Goal: Find contact information: Find contact information

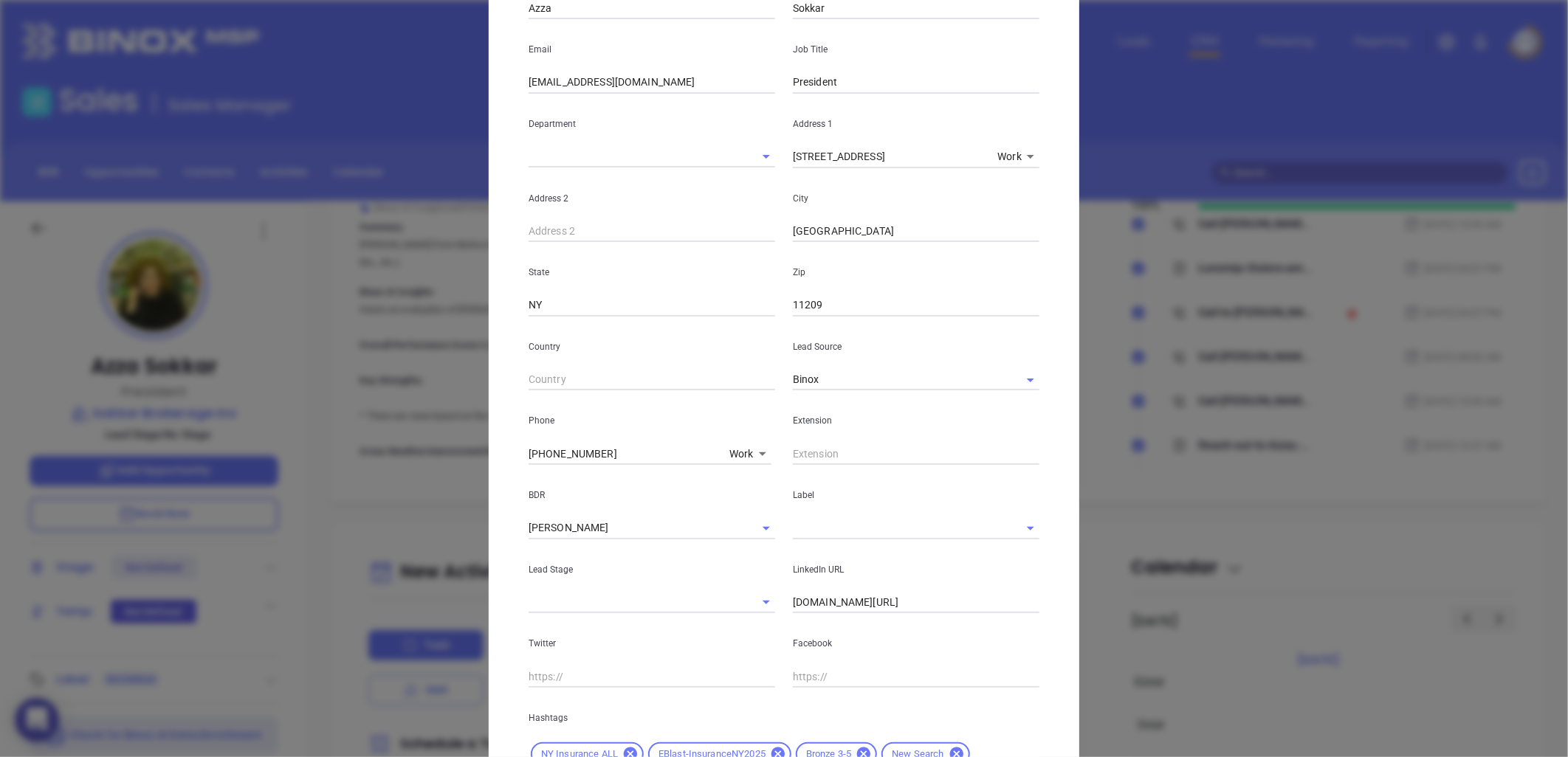
scroll to position [76, 0]
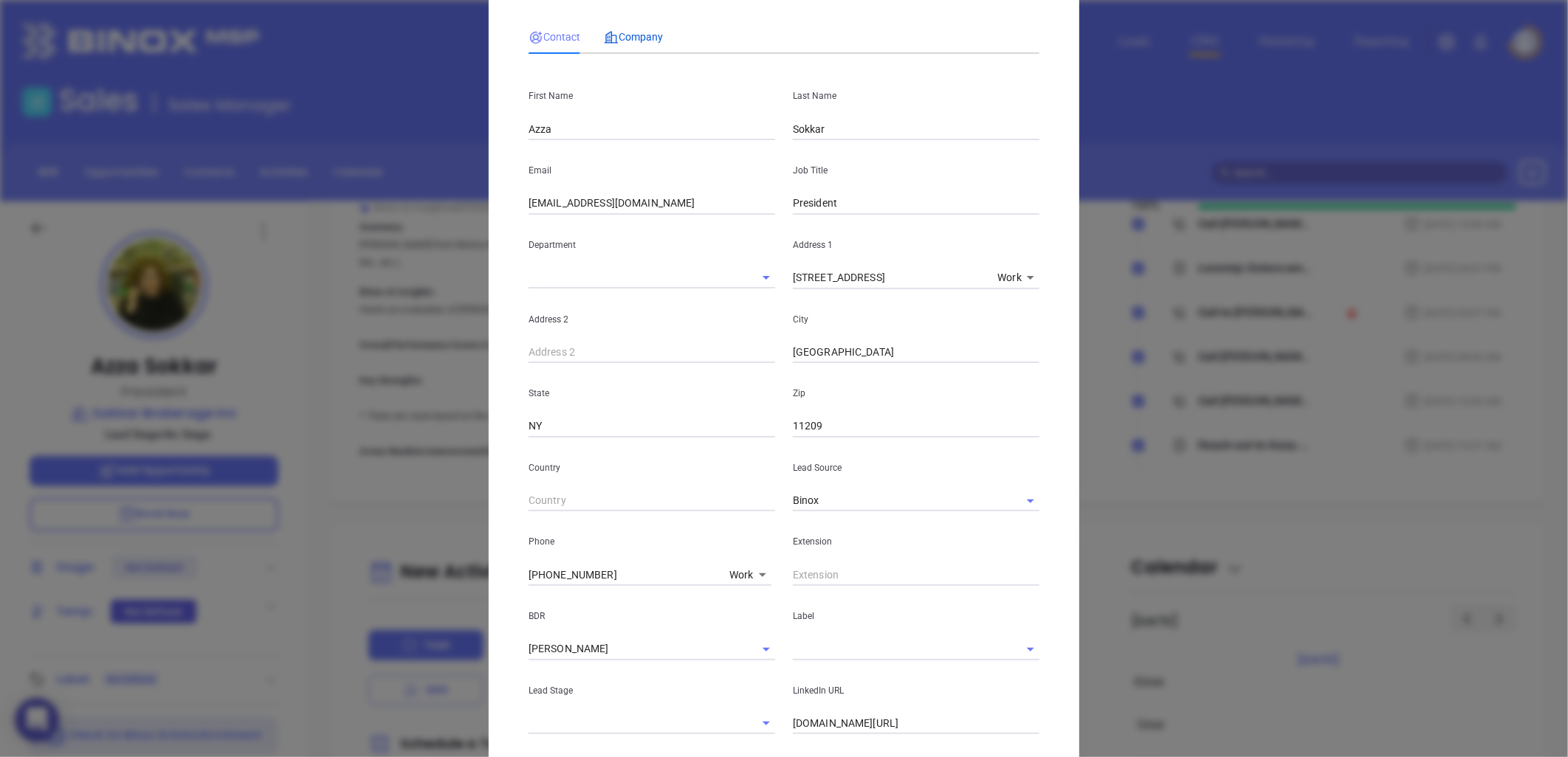
click at [636, 28] on div "Company" at bounding box center [633, 37] width 59 height 16
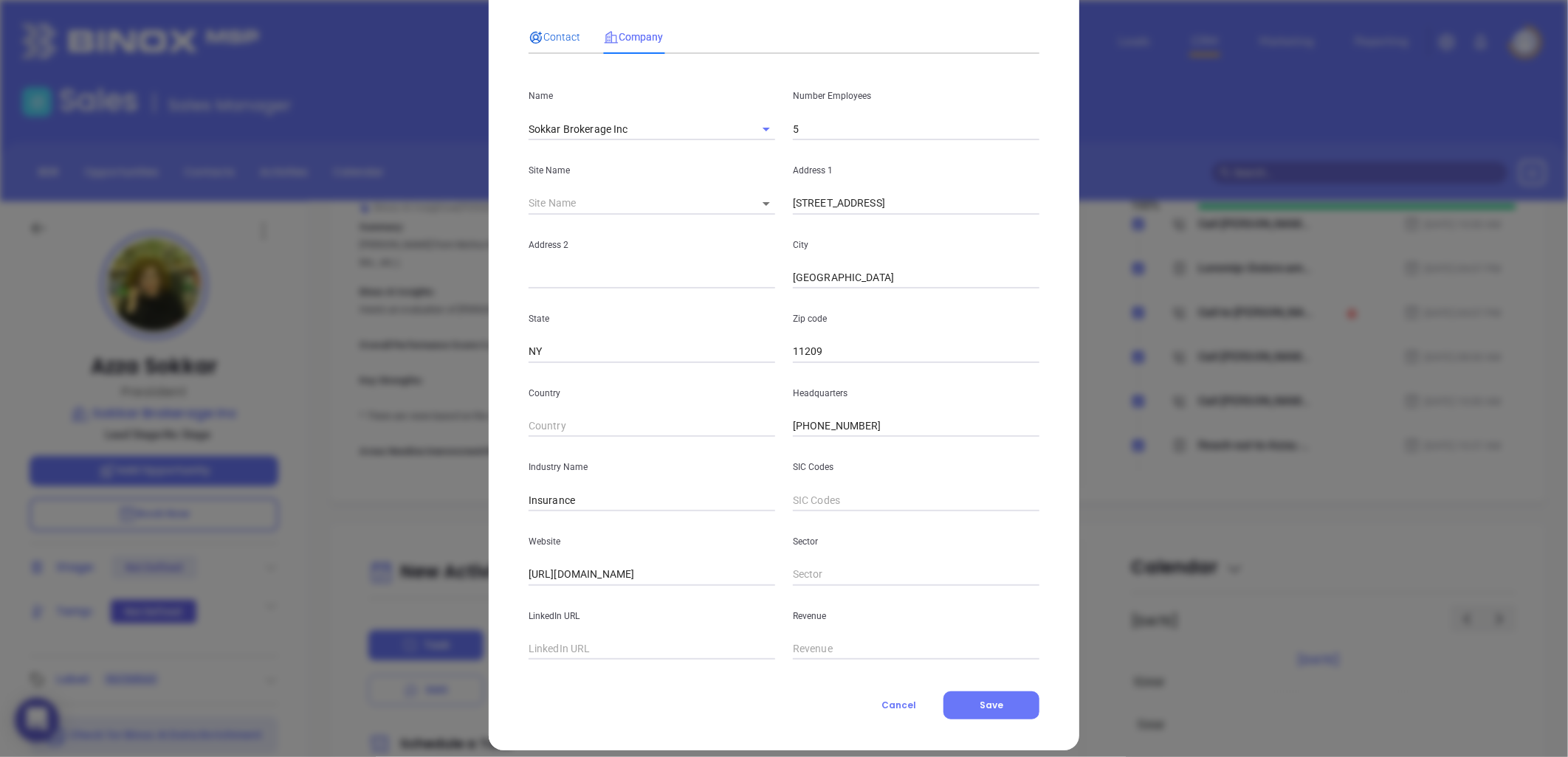
click at [544, 40] on span "Contact" at bounding box center [554, 37] width 52 height 12
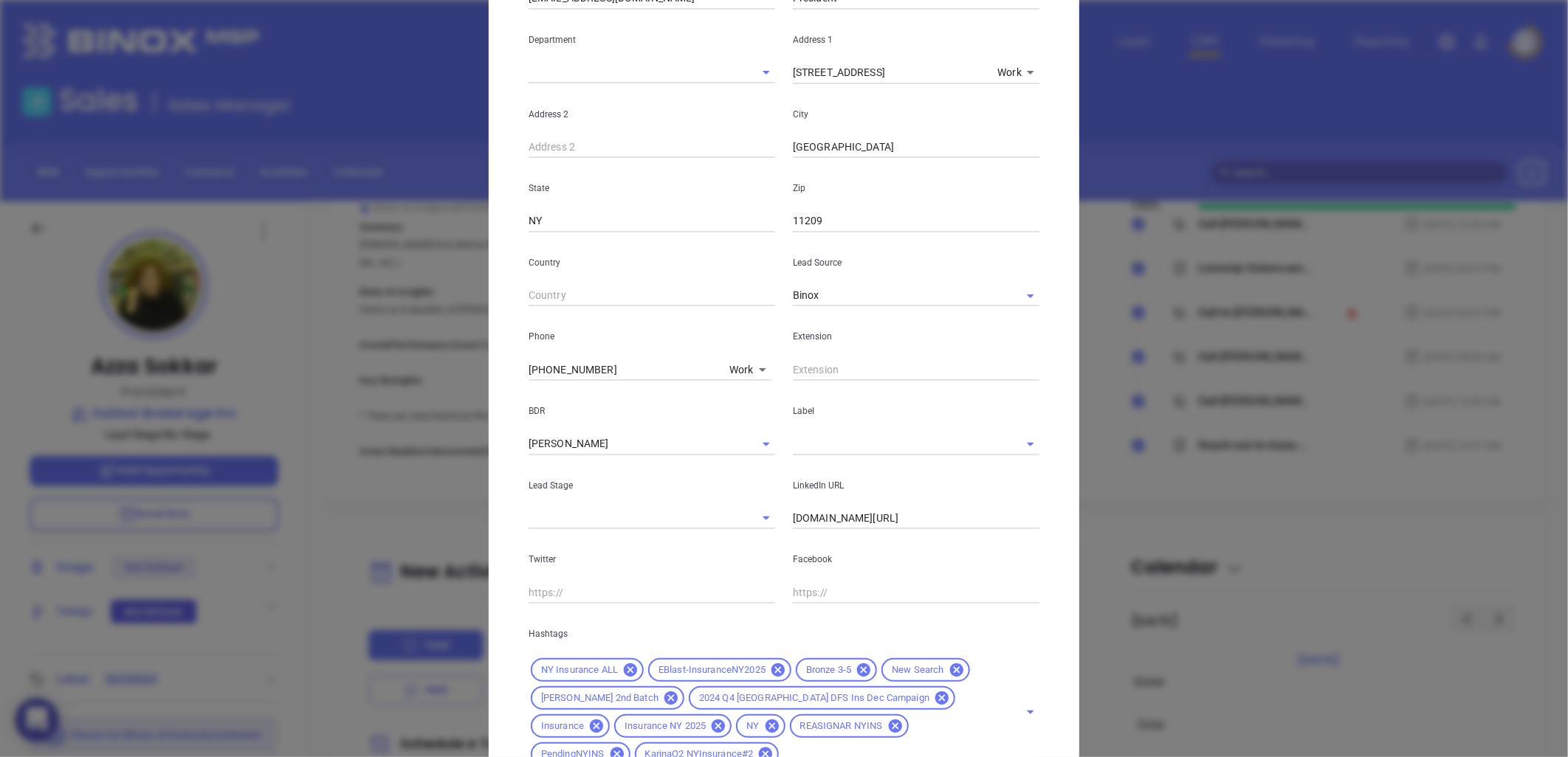
scroll to position [403, 0]
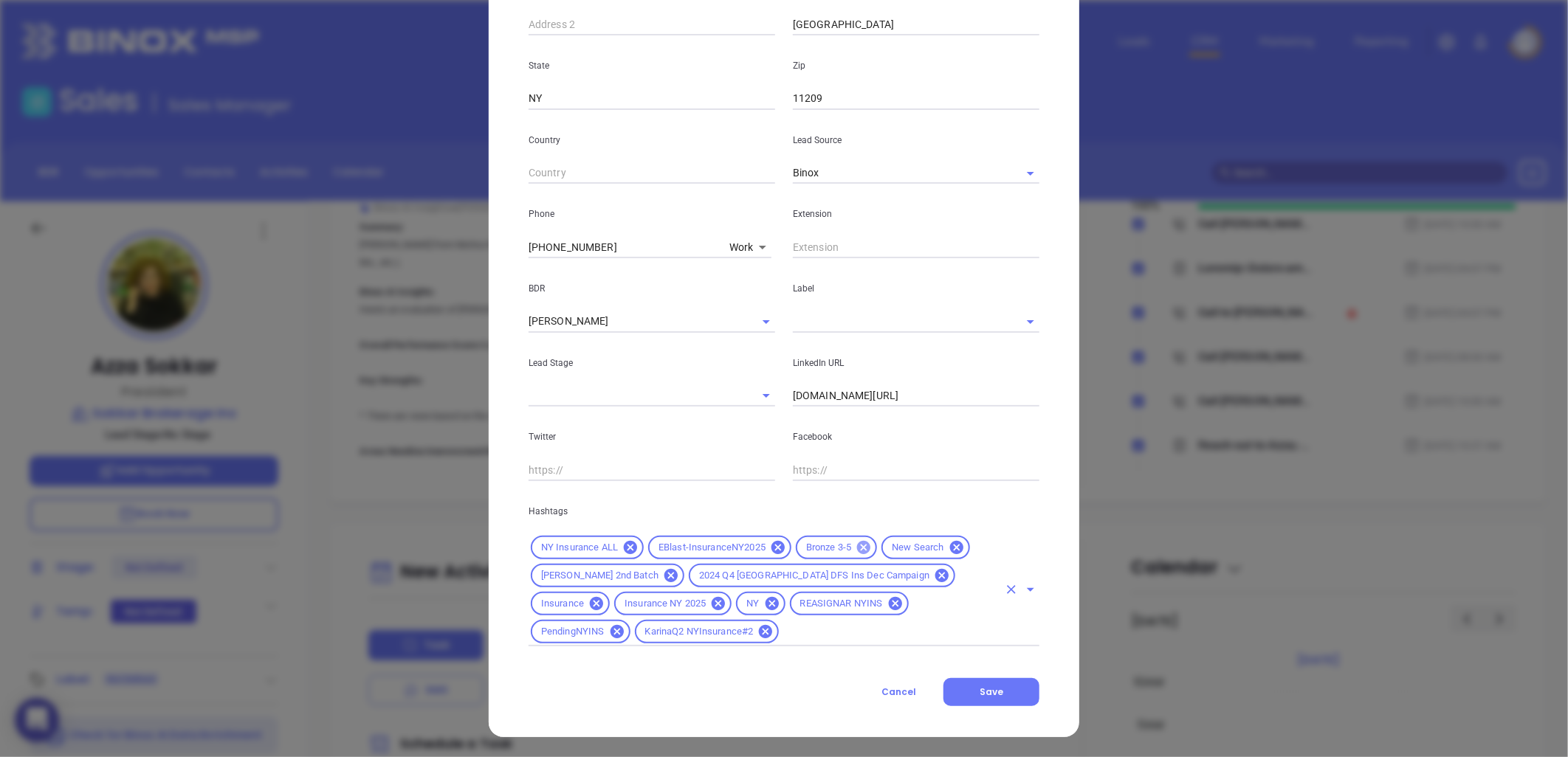
click at [856, 541] on icon at bounding box center [864, 548] width 16 height 16
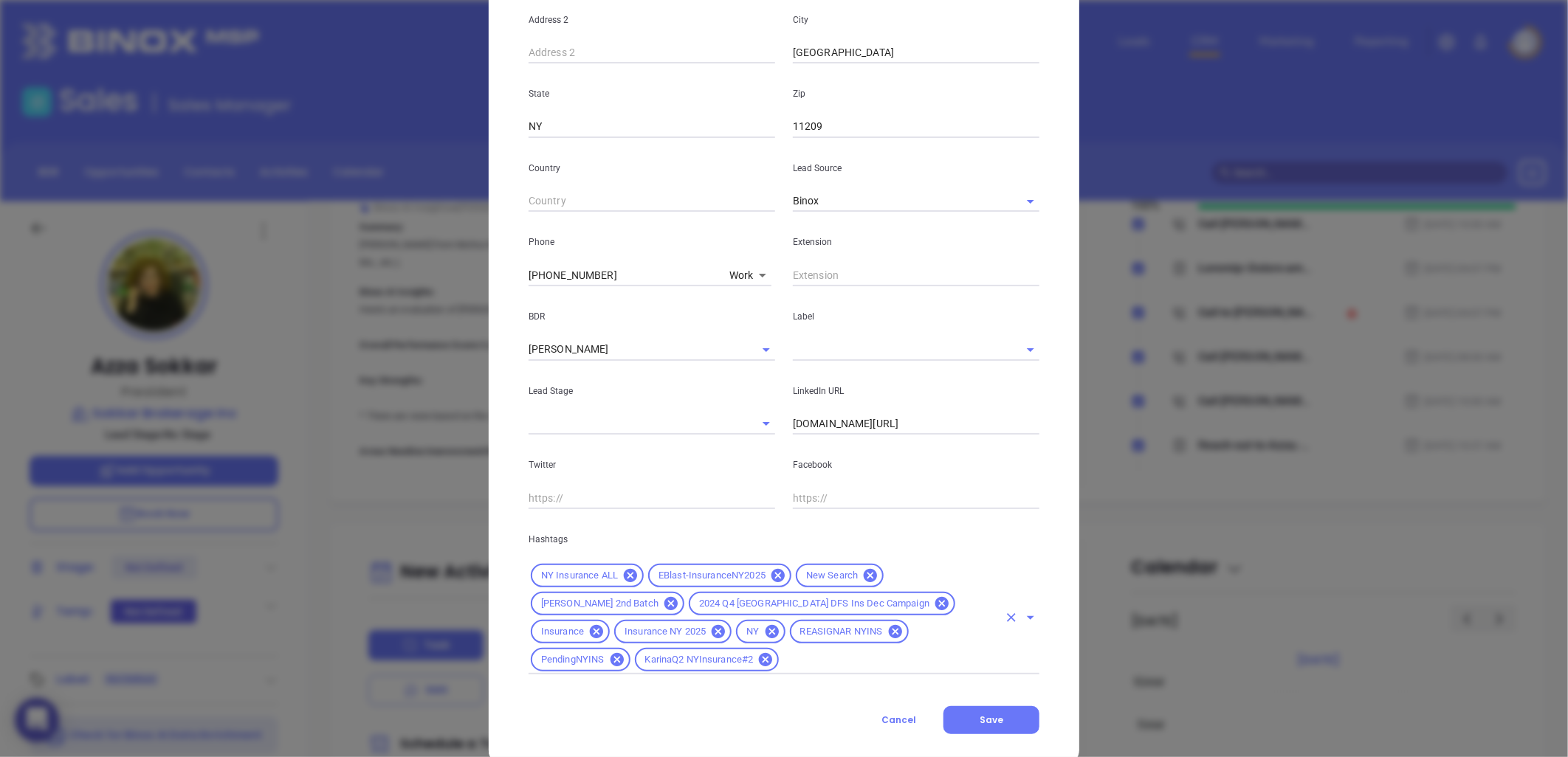
click at [918, 651] on input "text" at bounding box center [890, 660] width 217 height 19
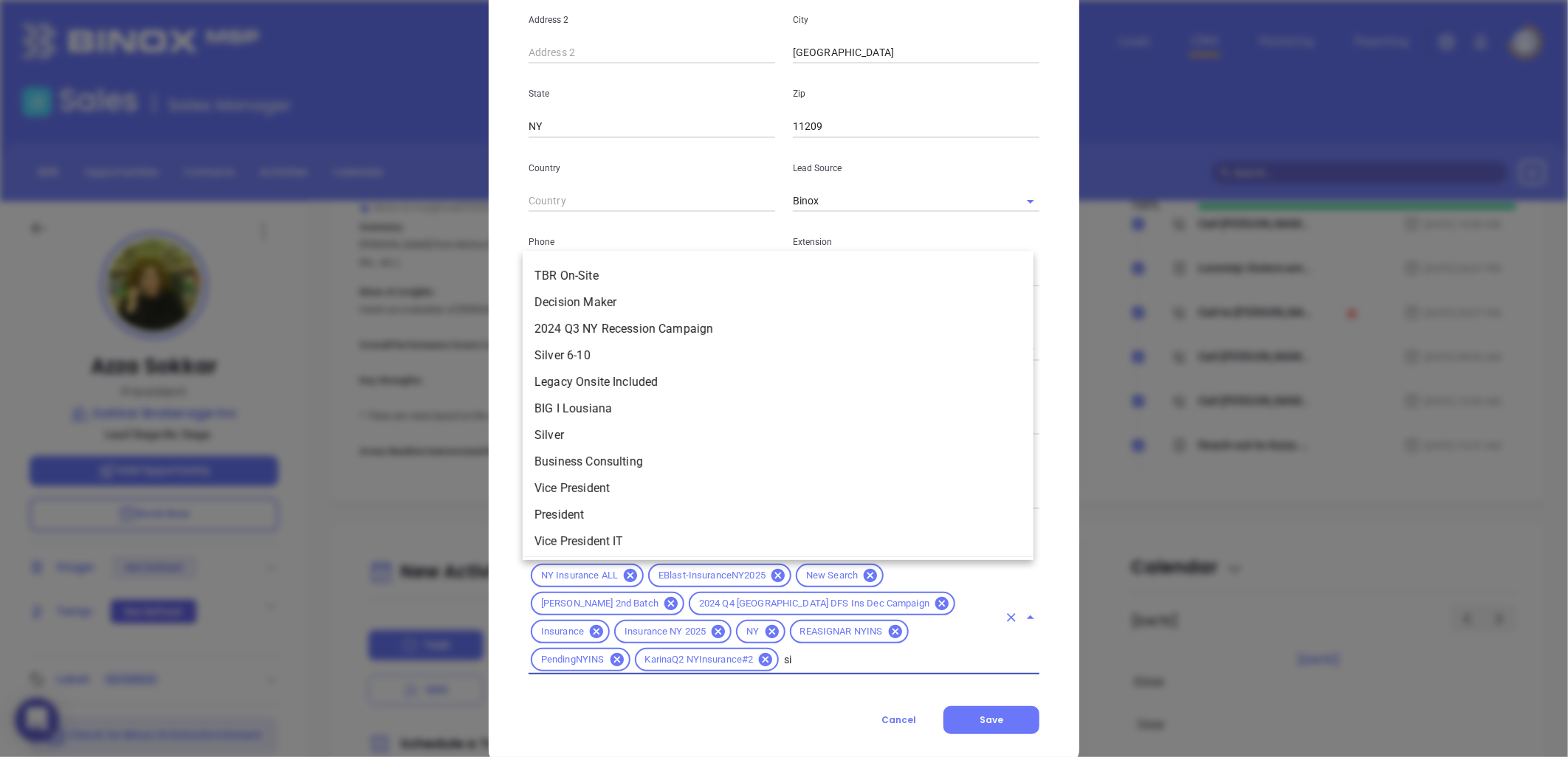
scroll to position [0, 0]
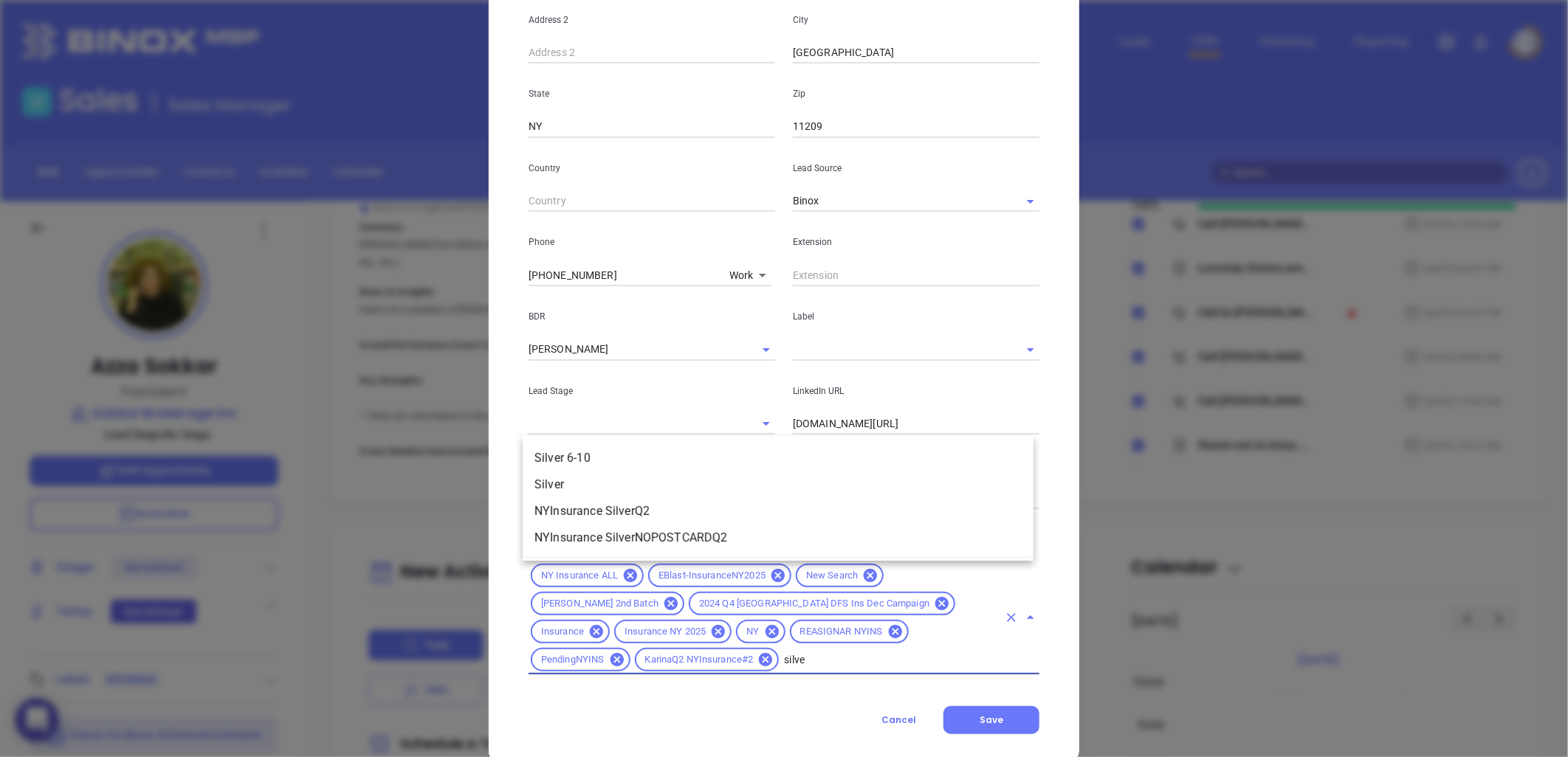
type input "silver"
click at [614, 448] on li "Silver 6-10" at bounding box center [778, 457] width 511 height 26
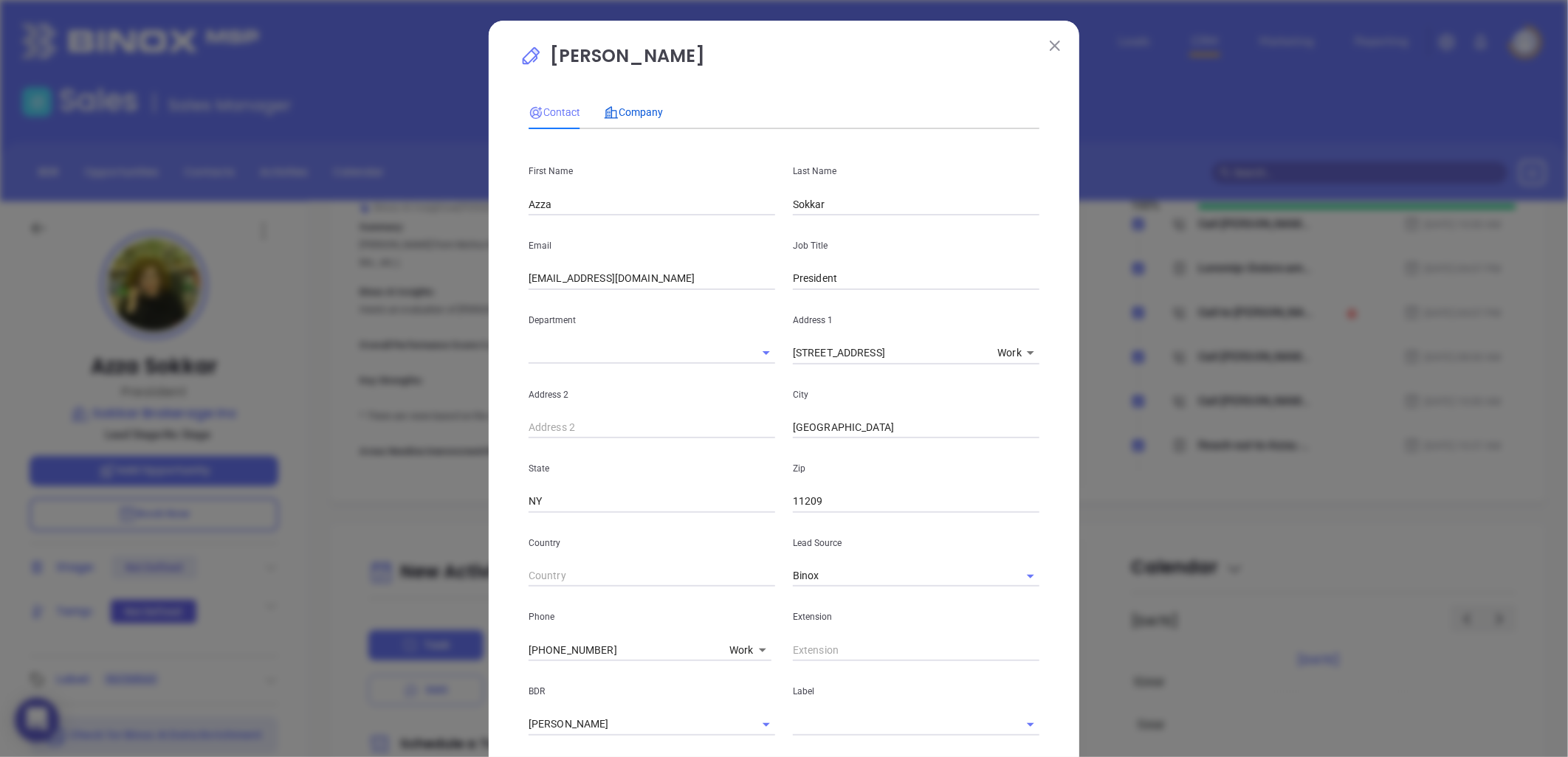
click at [639, 109] on span "Company" at bounding box center [633, 112] width 59 height 12
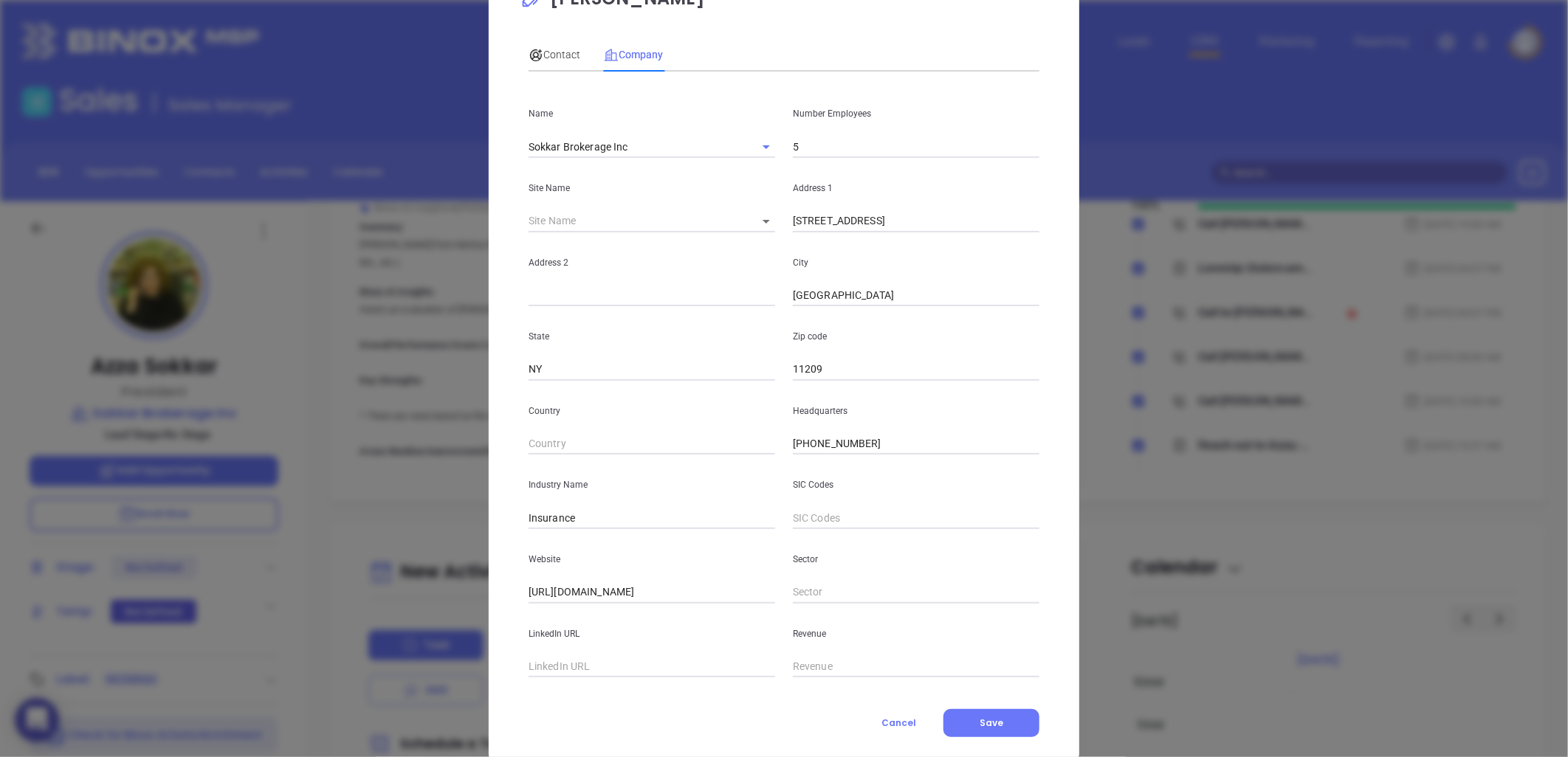
scroll to position [89, 0]
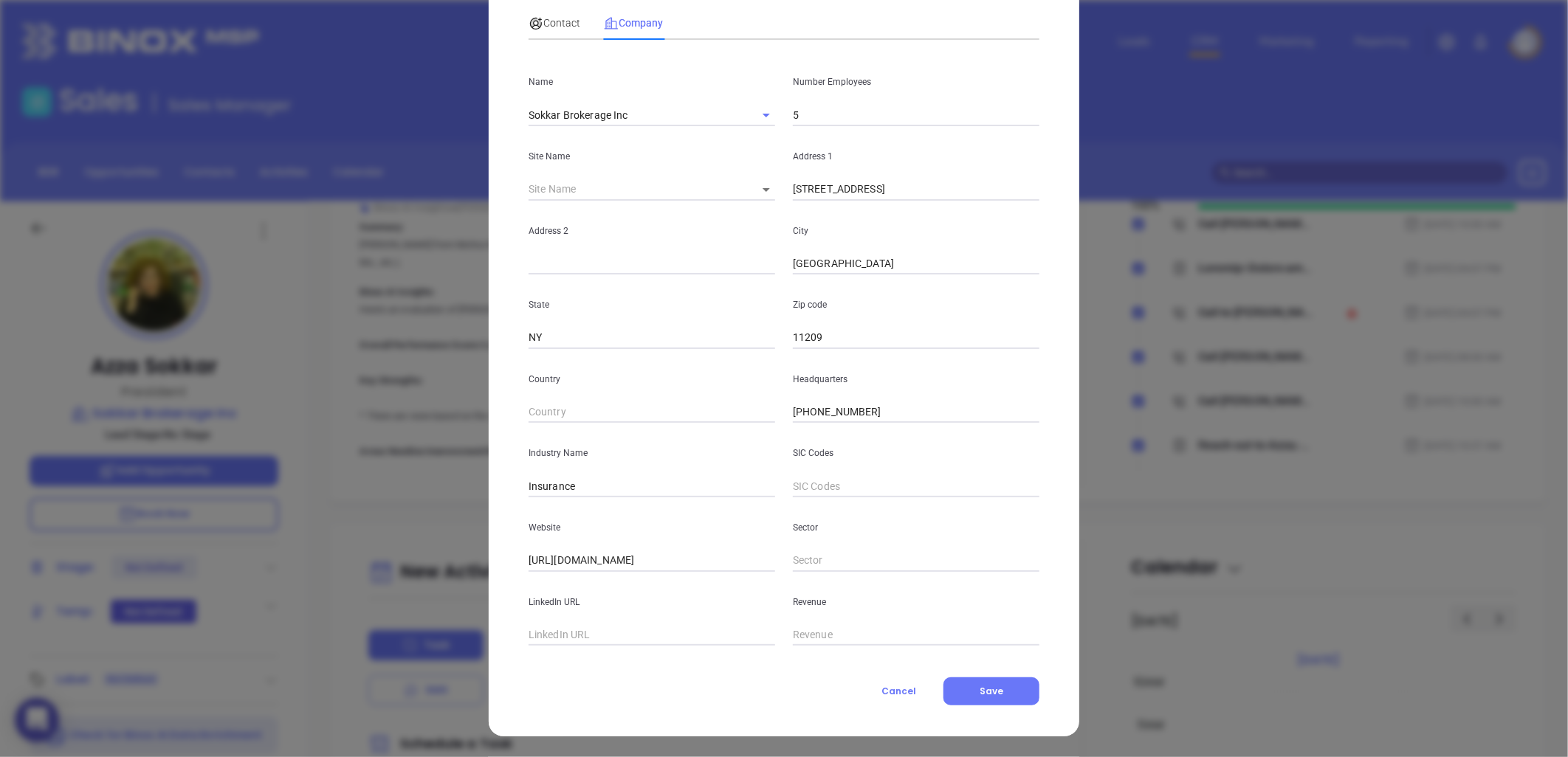
drag, startPoint x: 997, startPoint y: 693, endPoint x: 1029, endPoint y: 658, distance: 47.4
click at [997, 693] on button "Save" at bounding box center [991, 691] width 96 height 28
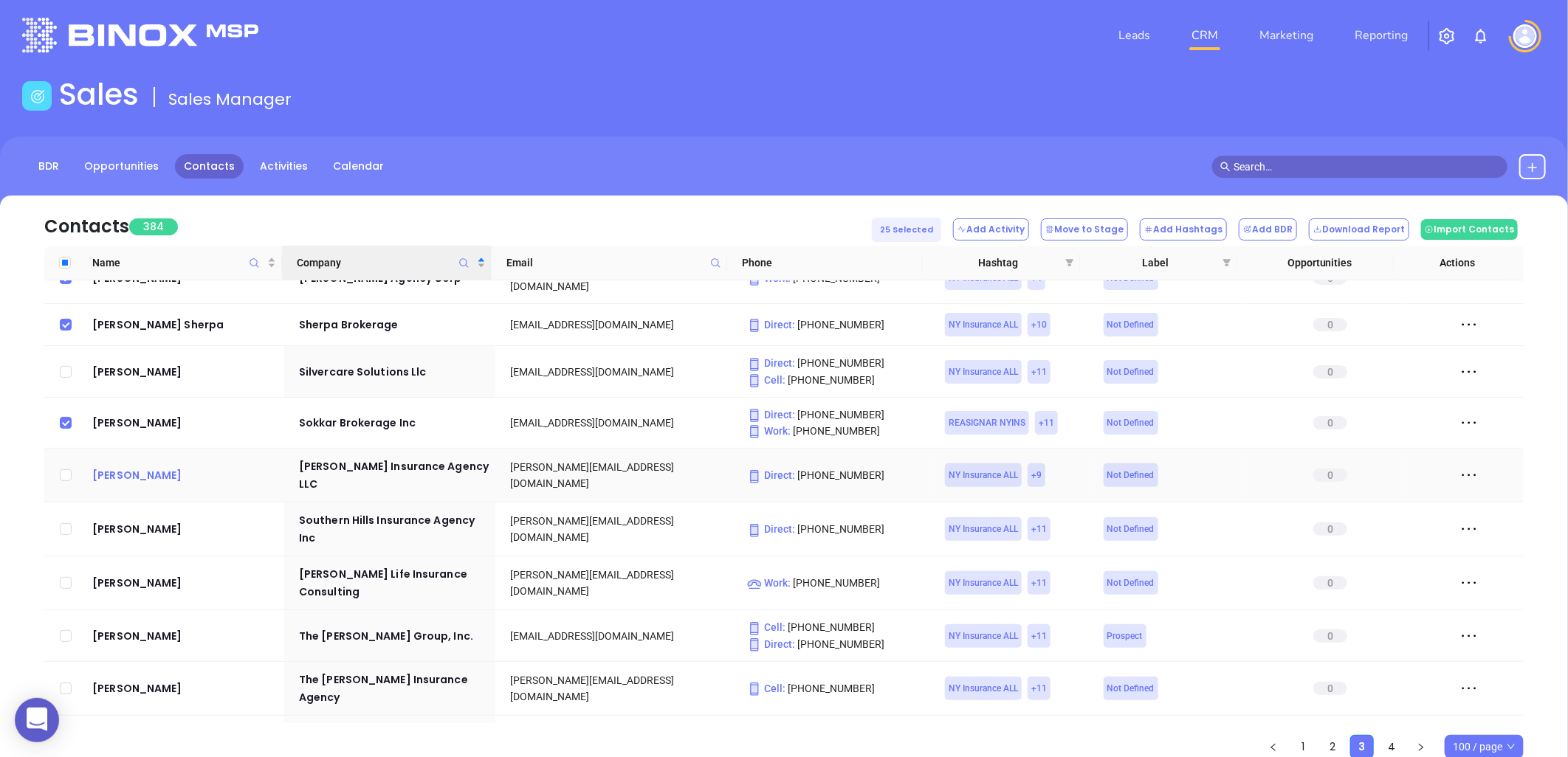
scroll to position [2849, 0]
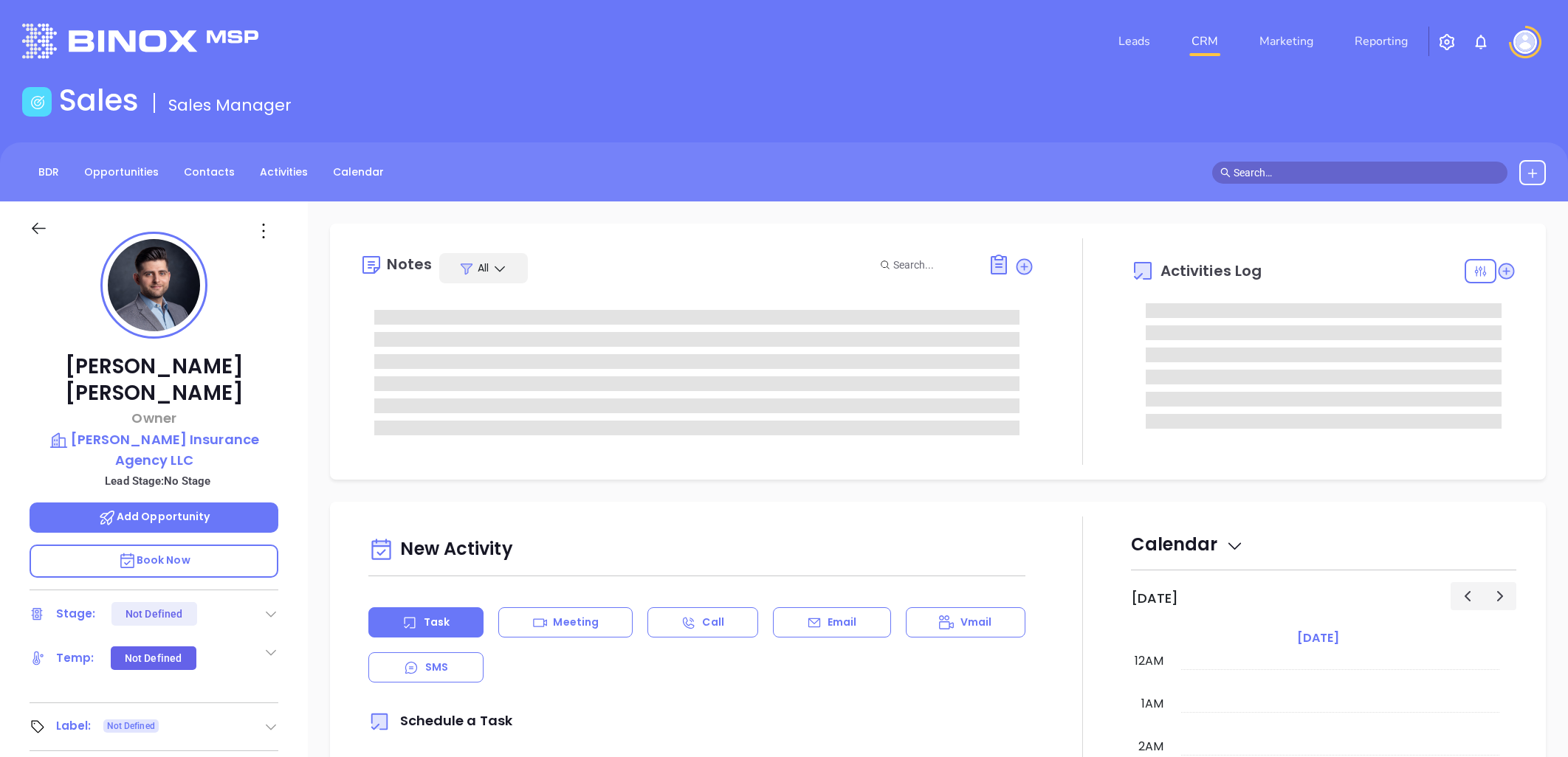
type input "[DATE]"
type input "[PERSON_NAME]"
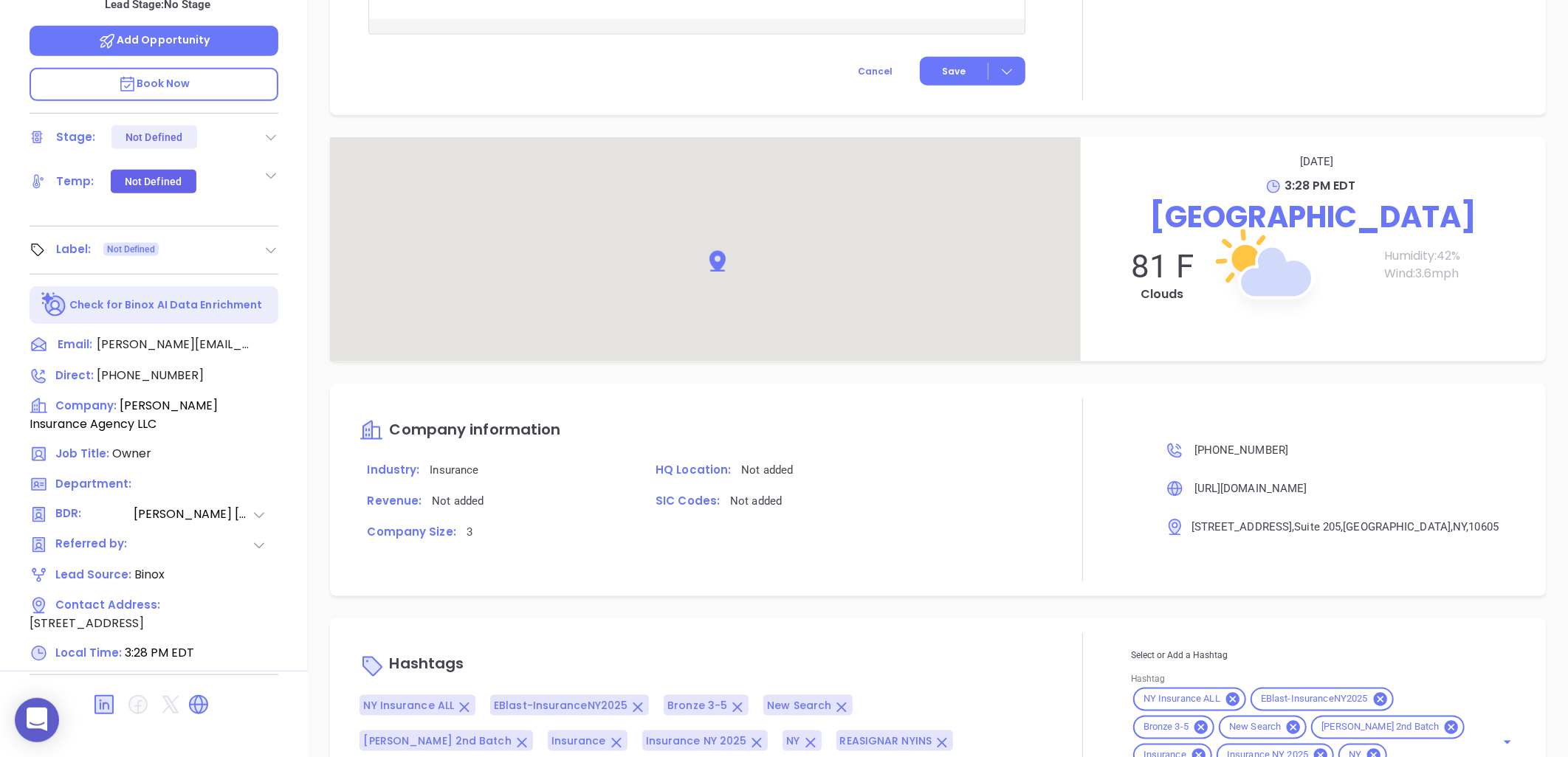
scroll to position [973, 0]
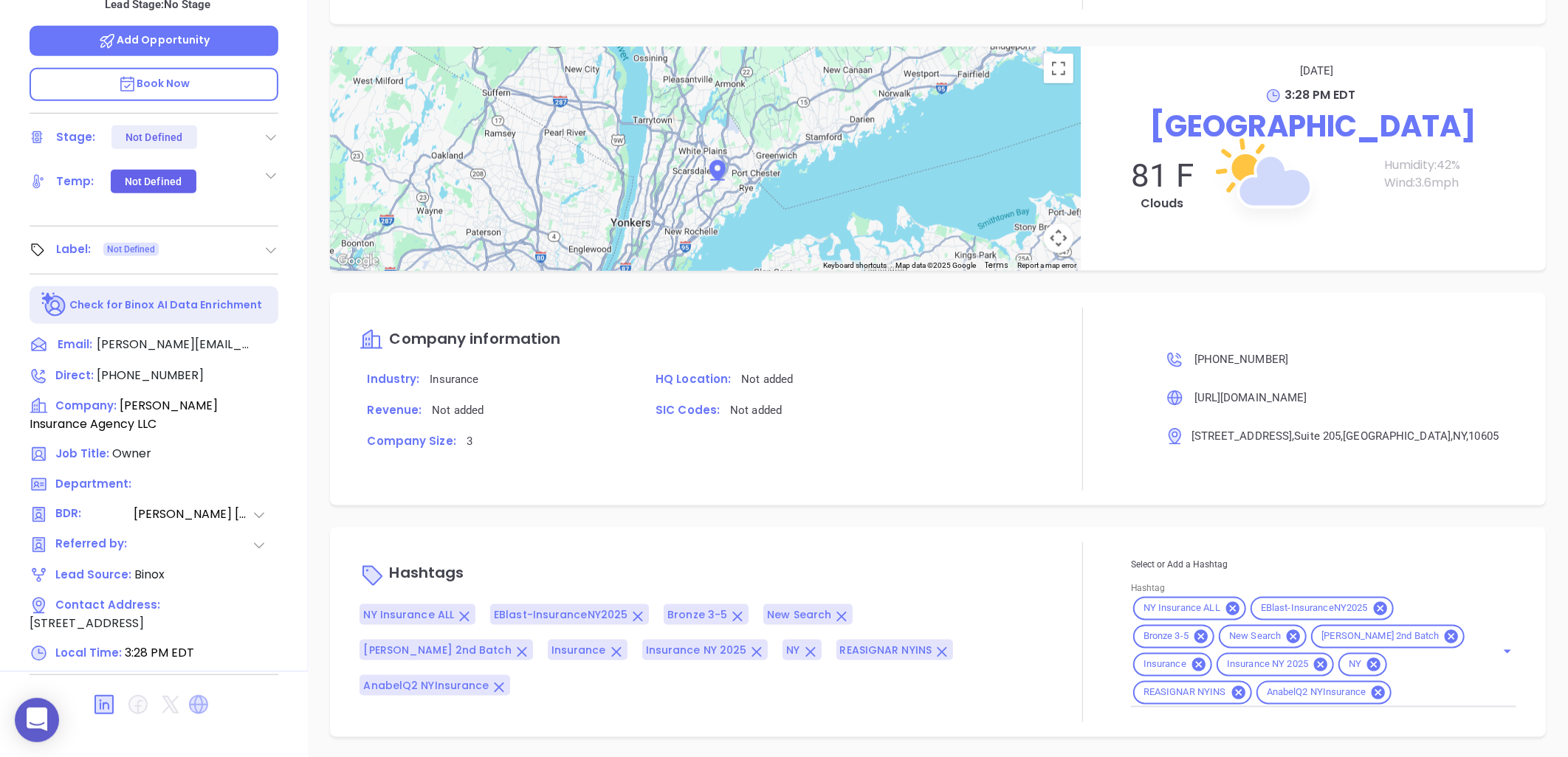
click at [203, 696] on icon at bounding box center [198, 705] width 19 height 19
